Goal: Task Accomplishment & Management: Manage account settings

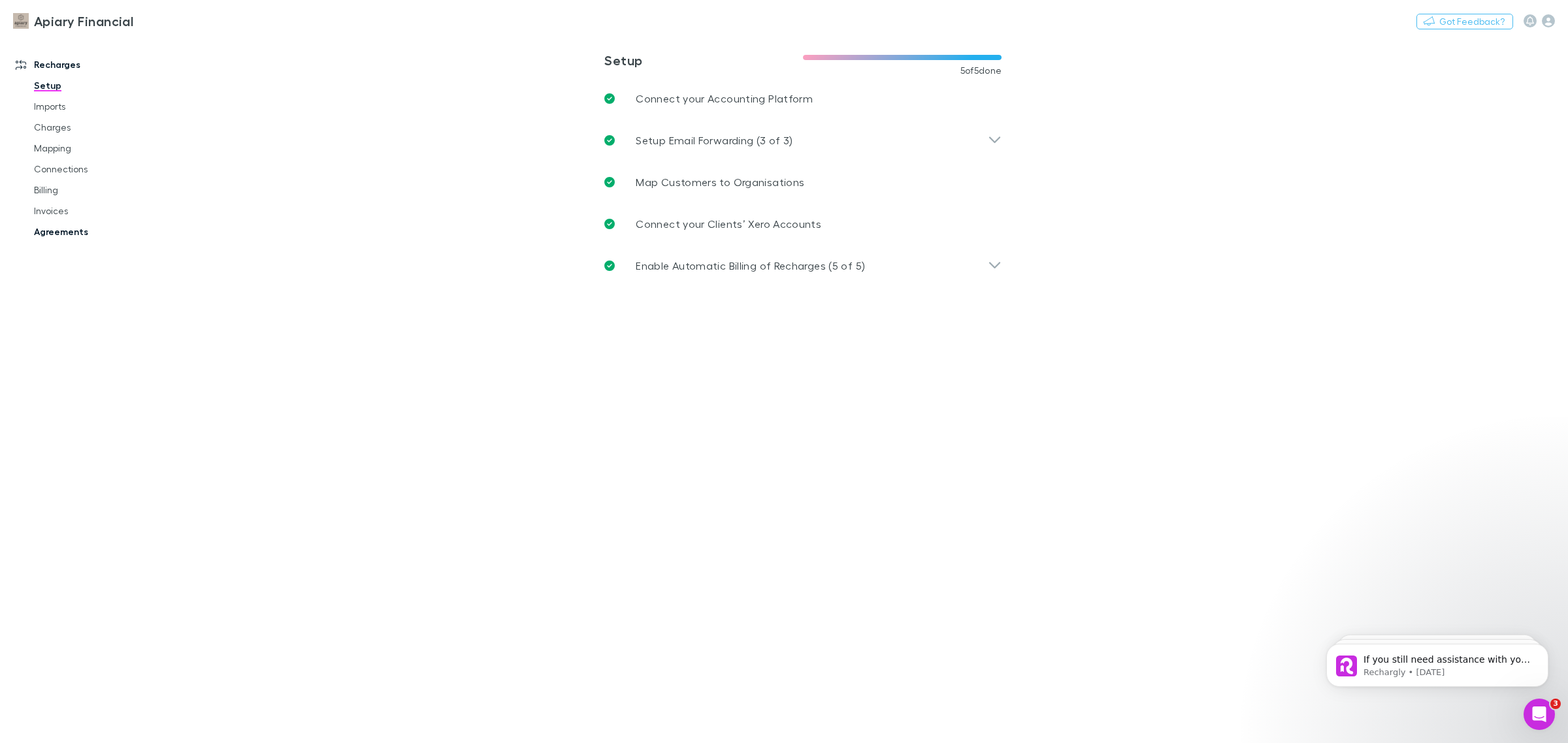
click at [50, 232] on link "Agreements" at bounding box center [103, 232] width 163 height 21
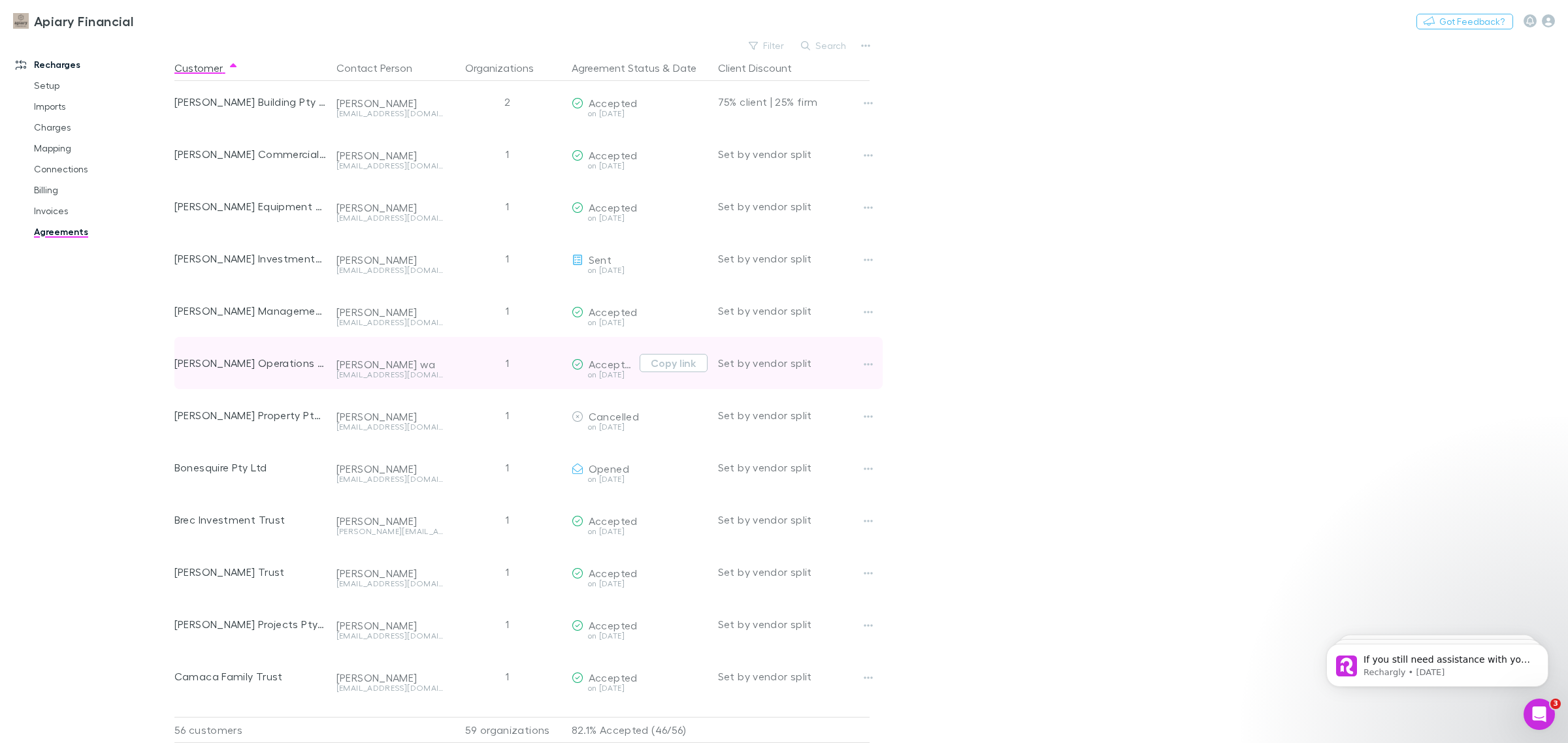
scroll to position [326, 0]
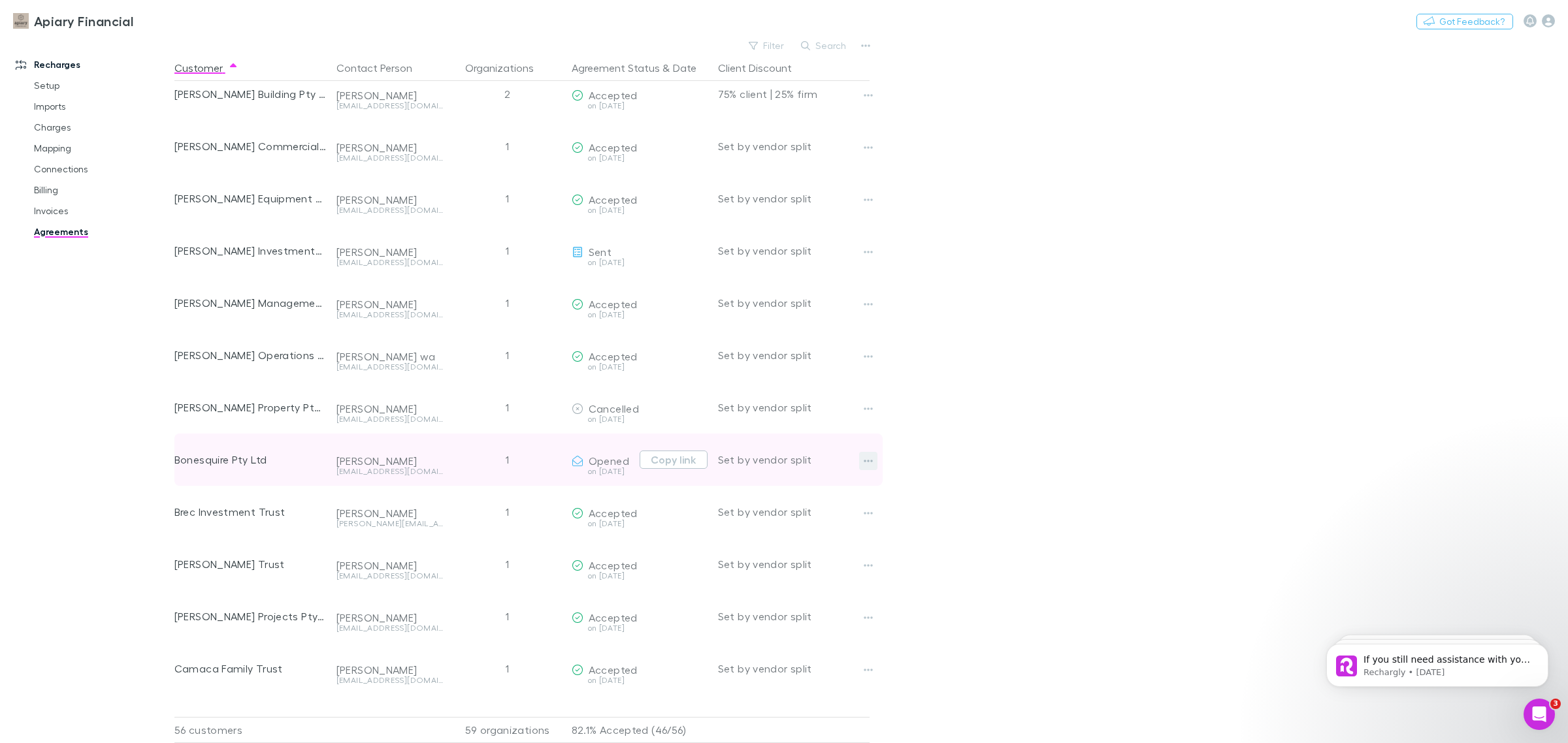
click at [869, 463] on icon "button" at bounding box center [868, 461] width 9 height 10
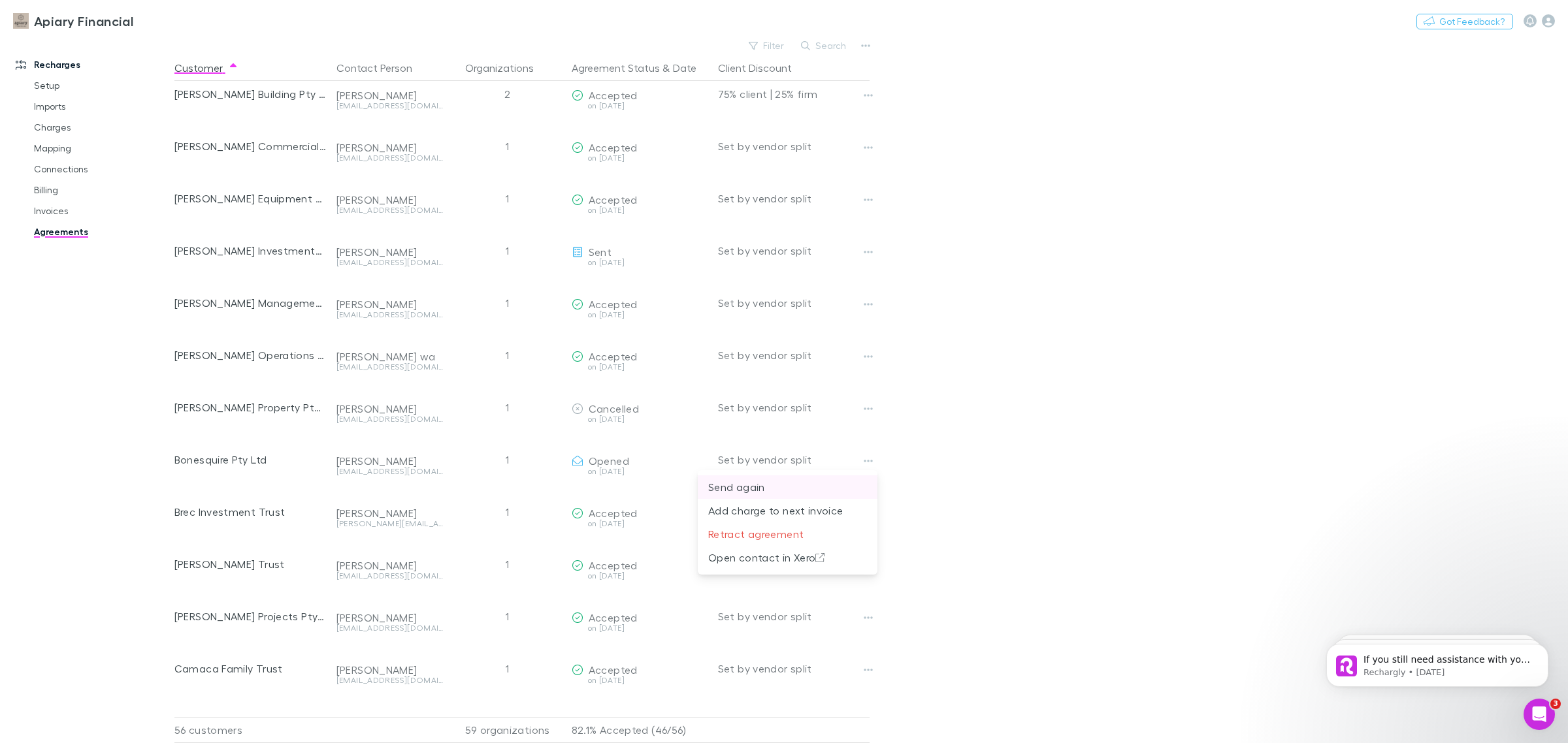
click at [745, 489] on p "Send again" at bounding box center [788, 487] width 159 height 16
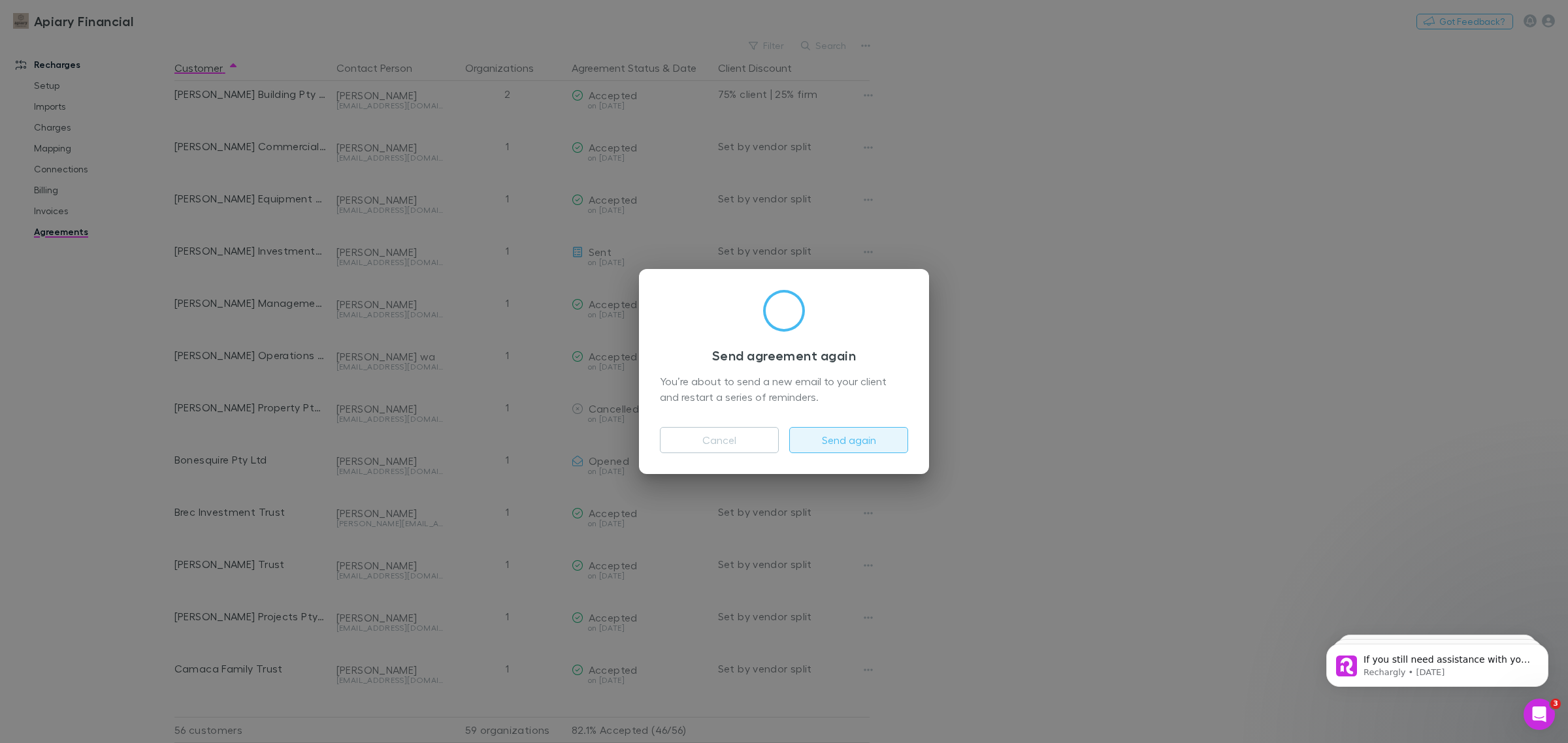
click at [869, 449] on button "Send again" at bounding box center [848, 440] width 119 height 26
